Goal: Find specific page/section: Find specific page/section

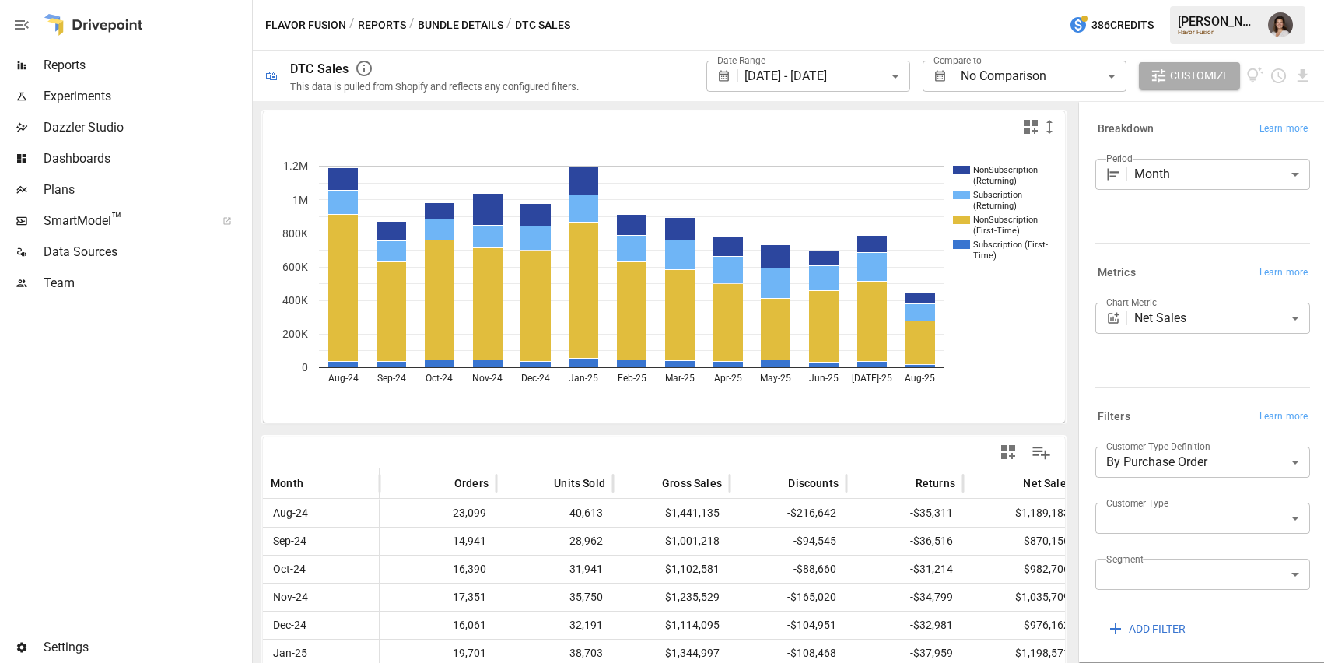
click at [170, 64] on span "Reports" at bounding box center [146, 65] width 205 height 19
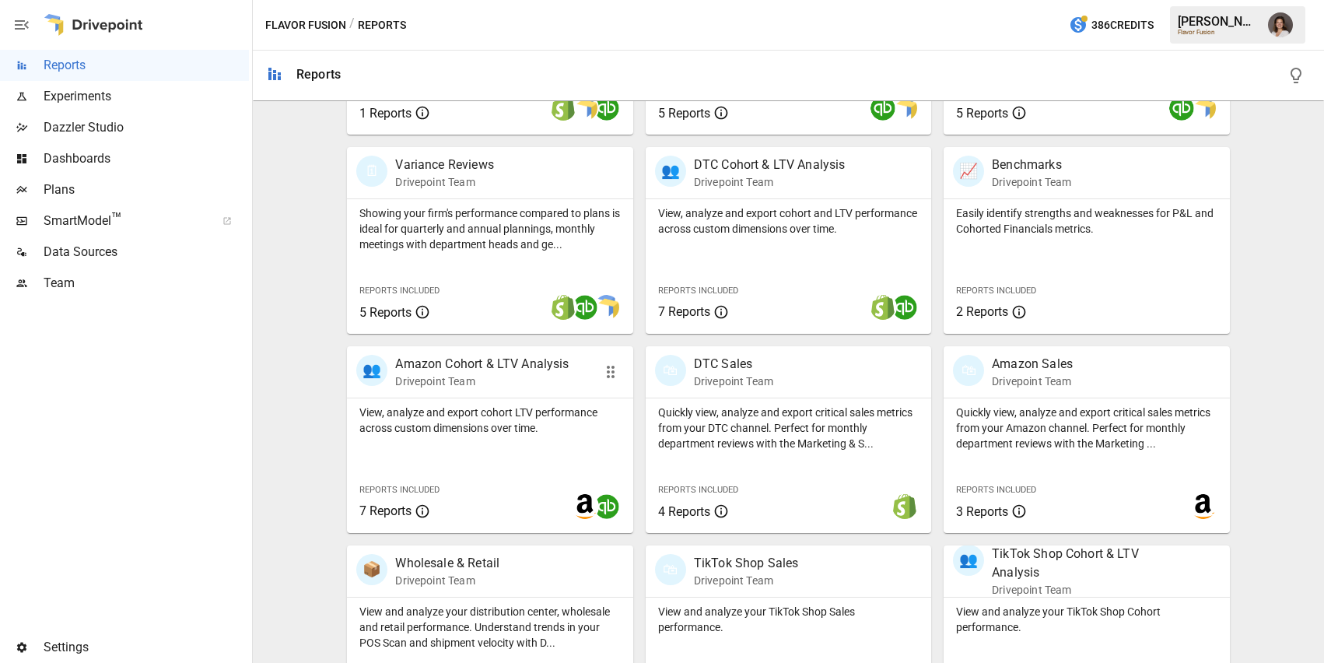
scroll to position [543, 0]
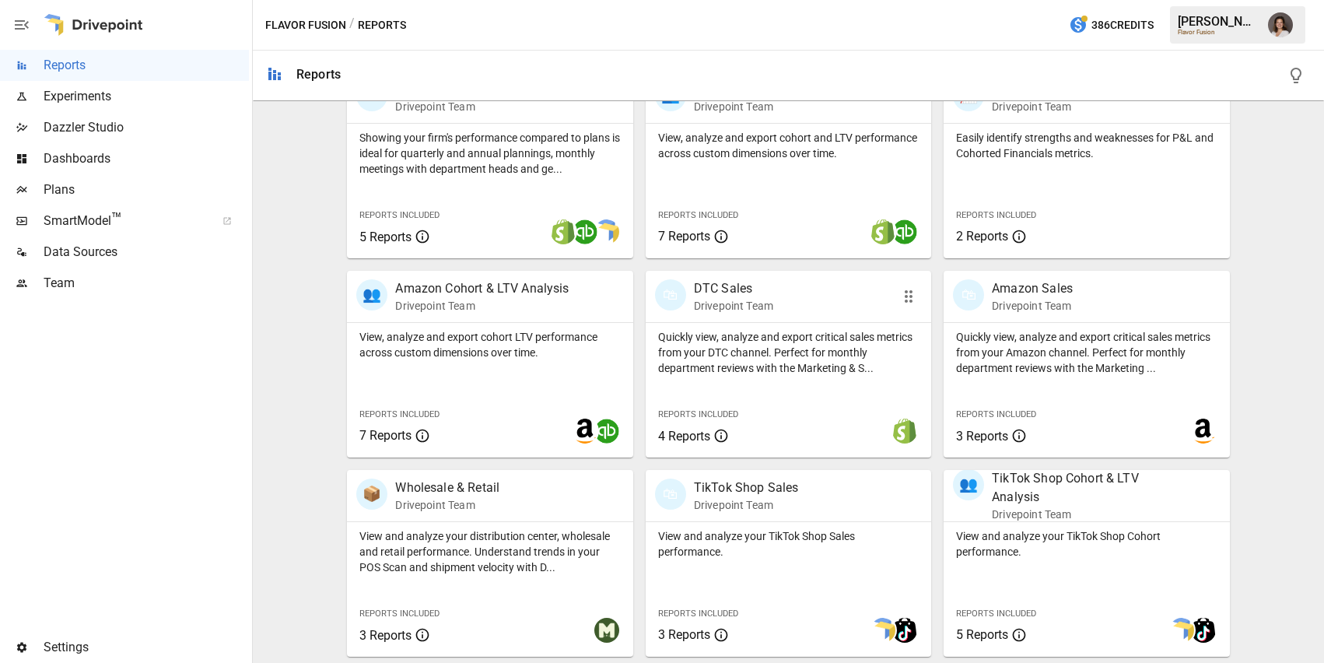
click at [790, 361] on p "Quickly view, analyze and export critical sales metrics from your DTC channel. …" at bounding box center [788, 352] width 261 height 47
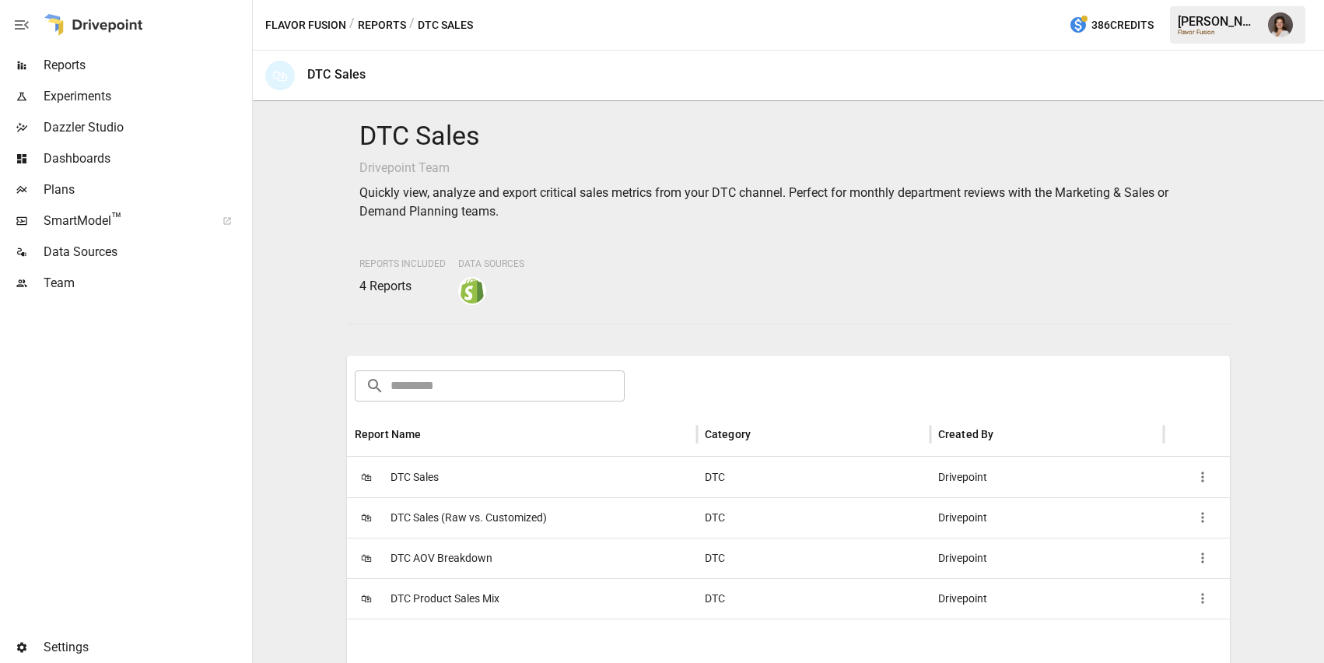
click at [501, 480] on div "🛍 DTC Sales" at bounding box center [522, 477] width 350 height 40
